Goal: Task Accomplishment & Management: Complete application form

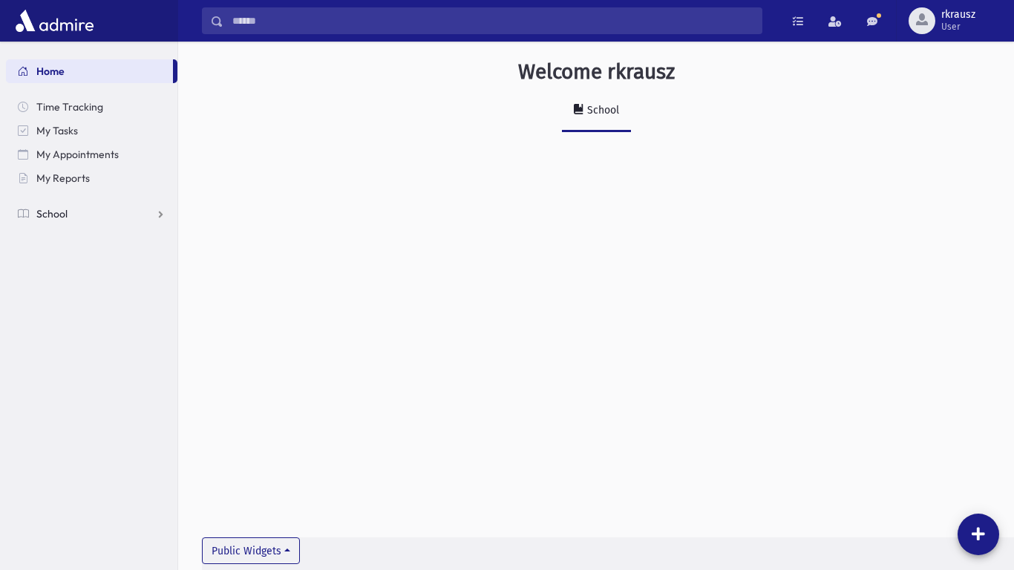
click at [75, 217] on link "School" at bounding box center [92, 214] width 172 height 24
click at [82, 255] on span "Attendance" at bounding box center [72, 261] width 55 height 13
click at [83, 282] on link "Entry" at bounding box center [92, 285] width 172 height 24
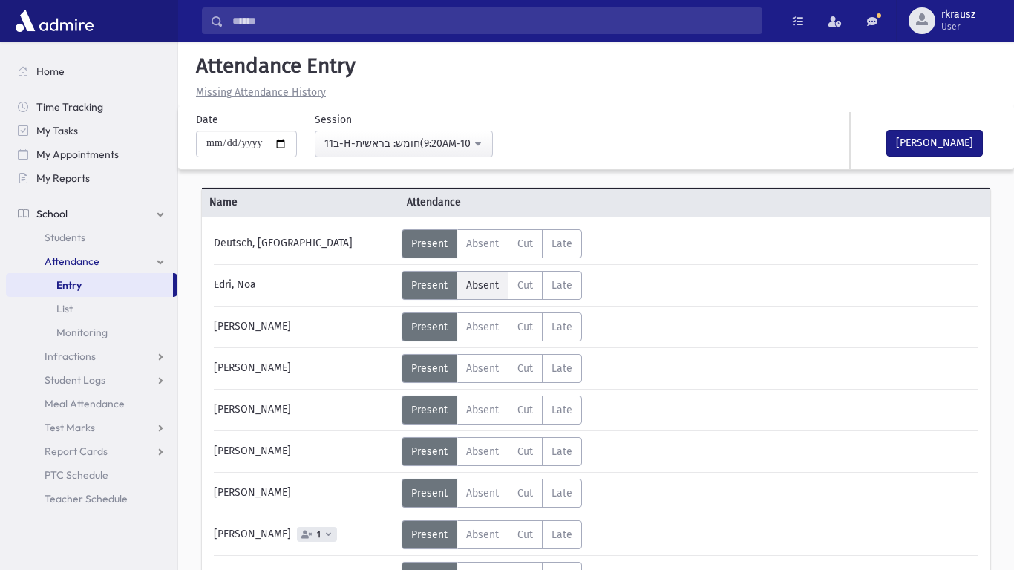
click at [487, 286] on span "Absent" at bounding box center [482, 285] width 33 height 13
click at [481, 325] on span "Absent" at bounding box center [482, 327] width 33 height 13
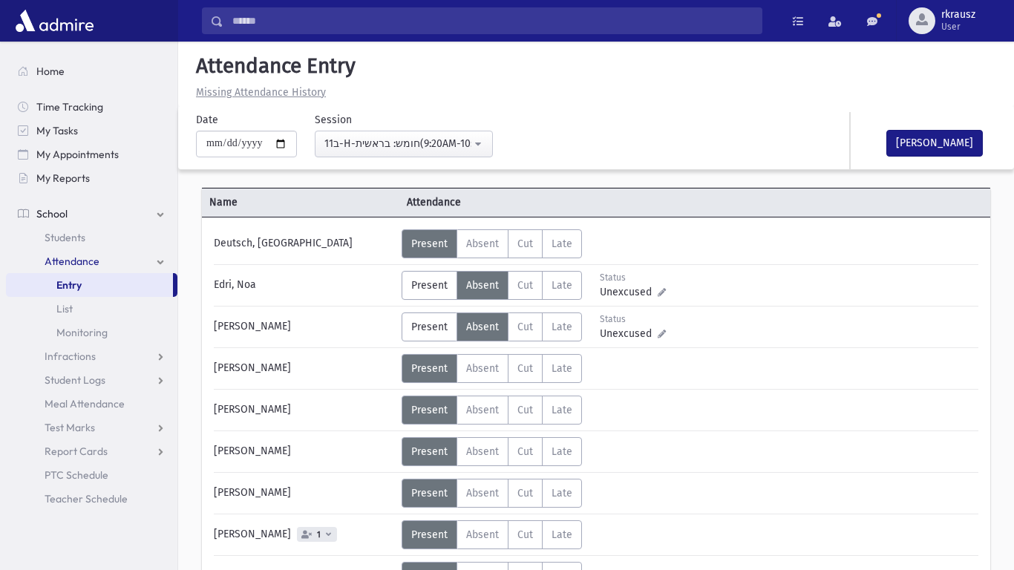
click at [629, 521] on div "Error ×" at bounding box center [596, 522] width 208 height 27
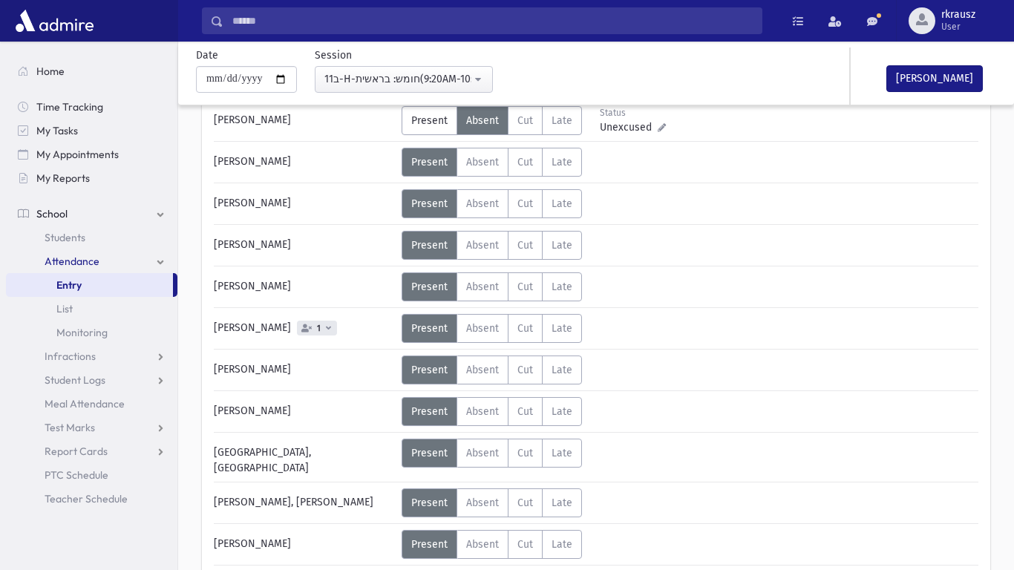
scroll to position [208, 0]
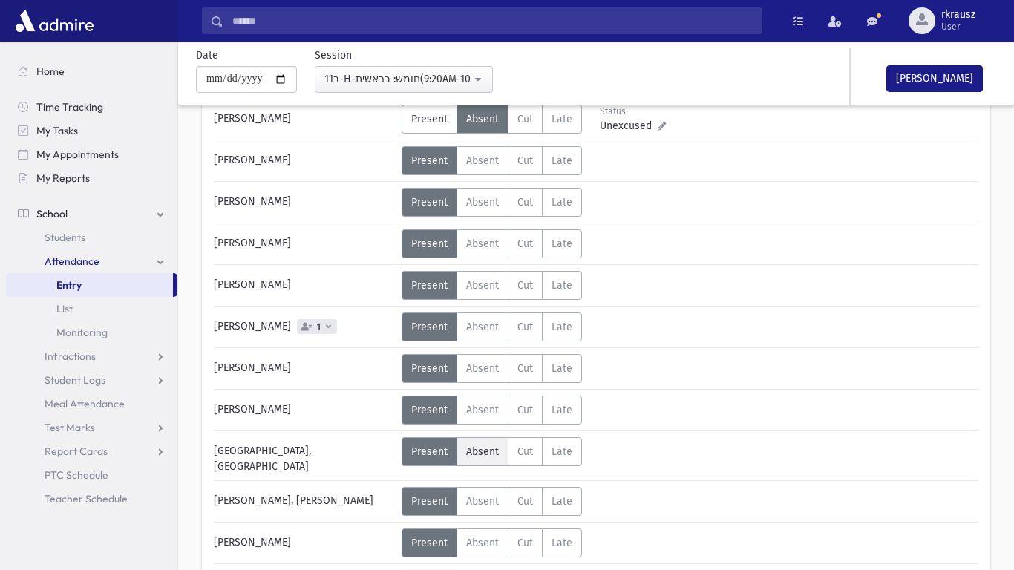
click at [482, 456] on span "Absent" at bounding box center [482, 451] width 33 height 13
click at [492, 495] on span "Absent" at bounding box center [482, 501] width 33 height 13
click at [861, 471] on div "Deutsch, [GEOGRAPHIC_DATA] Status Unexcused Admin: Present P Absent A Cut C Lat…" at bounding box center [596, 355] width 765 height 667
click at [484, 454] on span "Absent" at bounding box center [482, 451] width 33 height 13
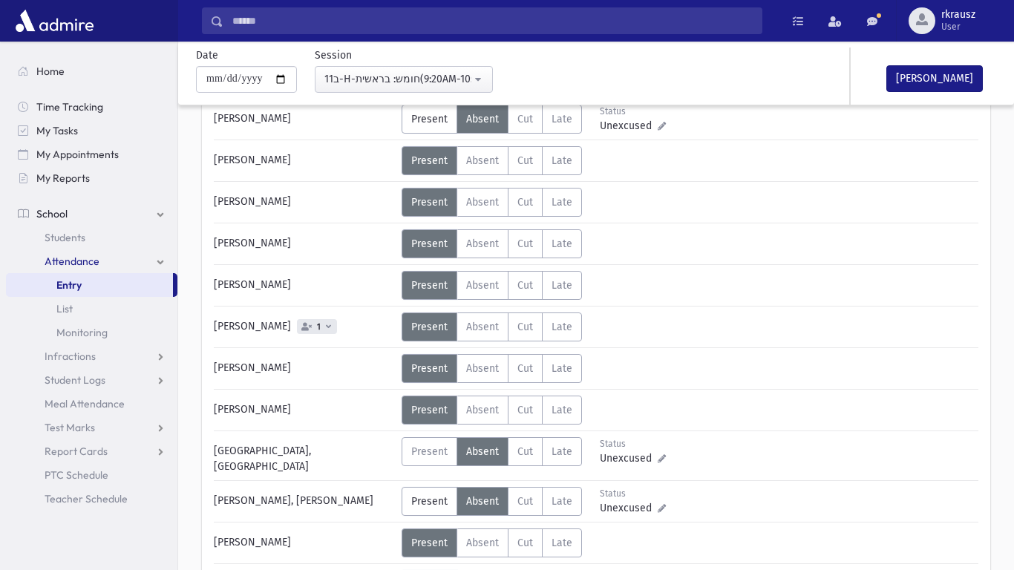
click at [860, 362] on div "Status Unexcused Admin: Present P Absent A C" at bounding box center [689, 368] width 575 height 29
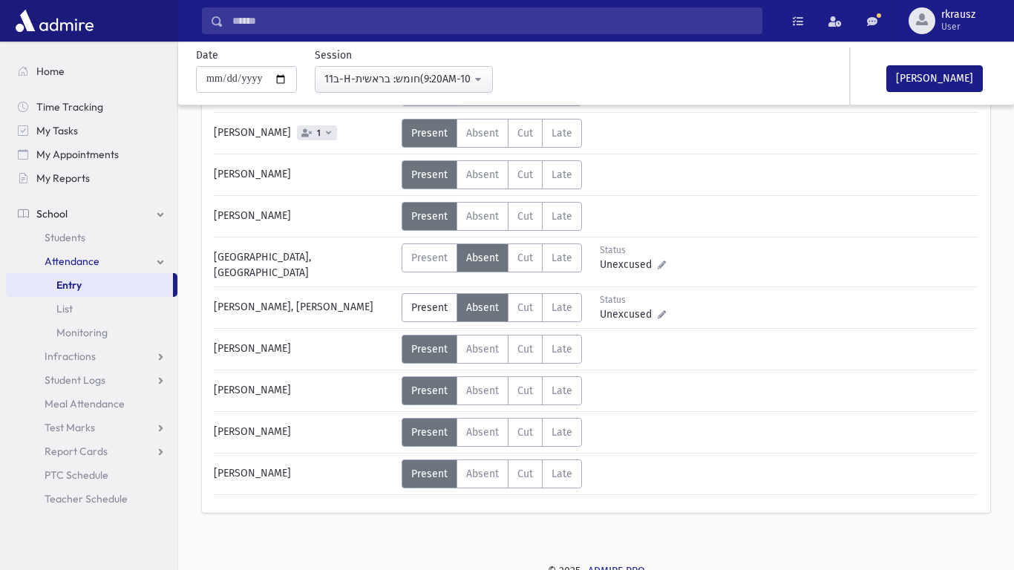
scroll to position [402, 0]
click at [939, 77] on button "[PERSON_NAME]" at bounding box center [934, 78] width 97 height 27
